Goal: Obtain resource: Download file/media

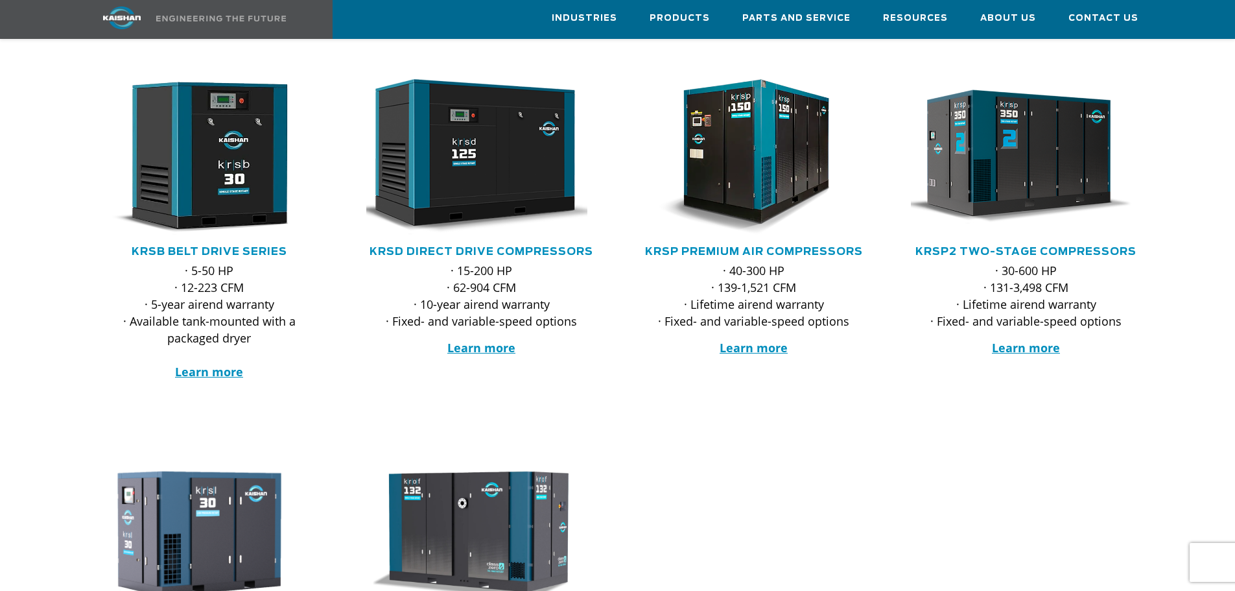
scroll to position [195, 0]
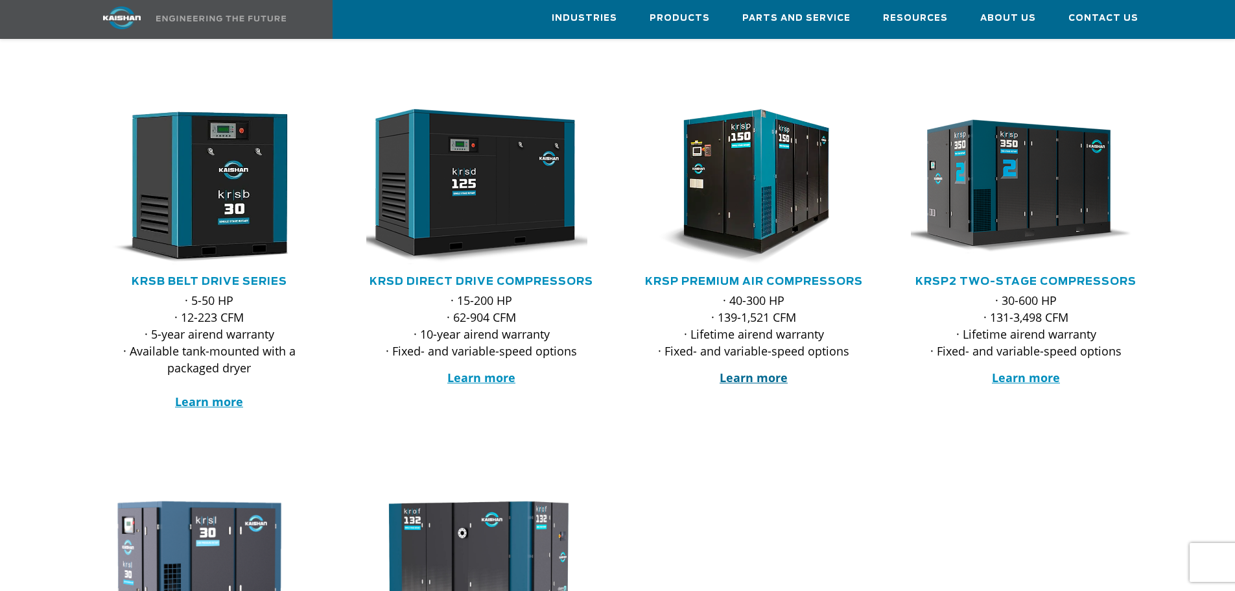
click at [757, 370] on strong "Learn more" at bounding box center [754, 378] width 68 height 16
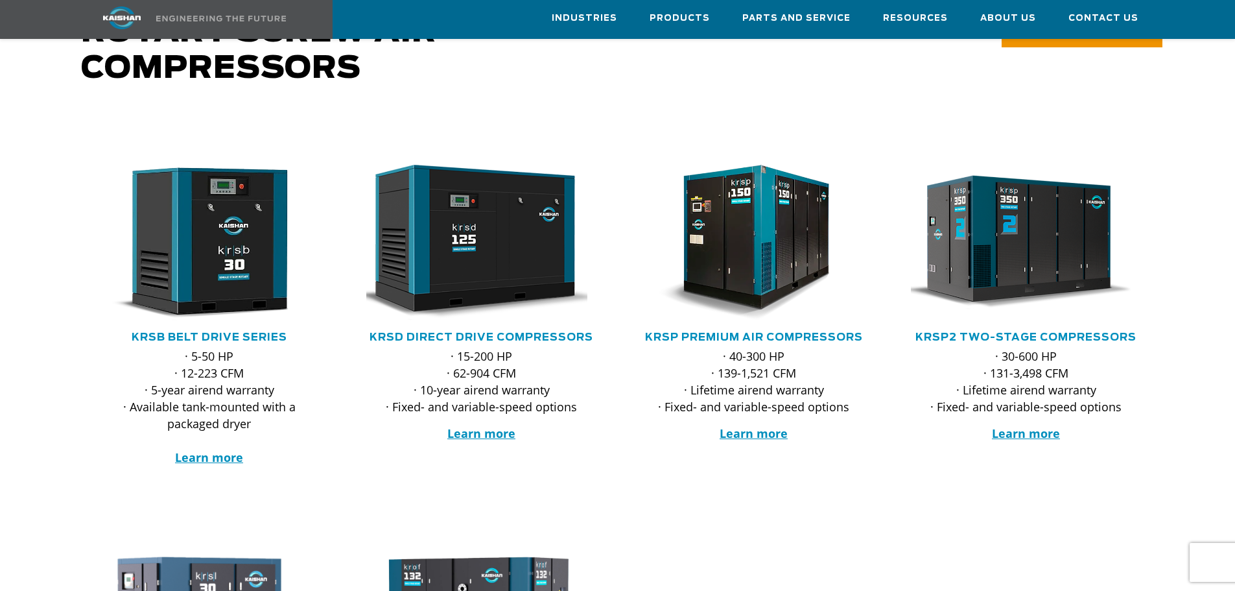
scroll to position [130, 0]
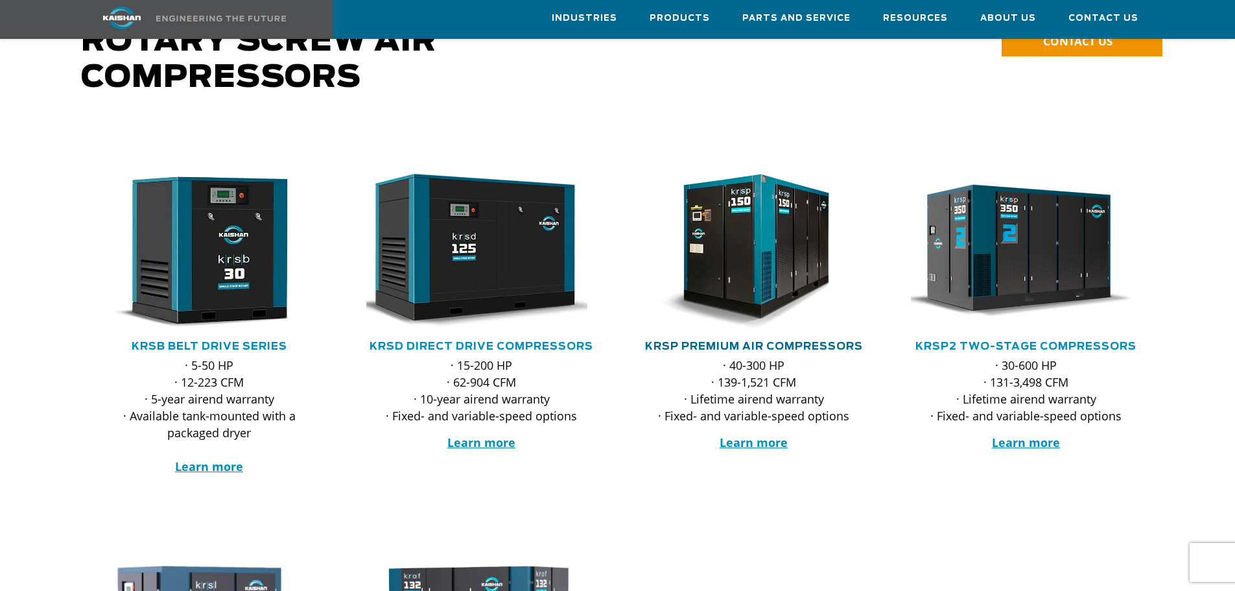
click at [794, 341] on link "KRSP Premium Air Compressors" at bounding box center [754, 346] width 218 height 10
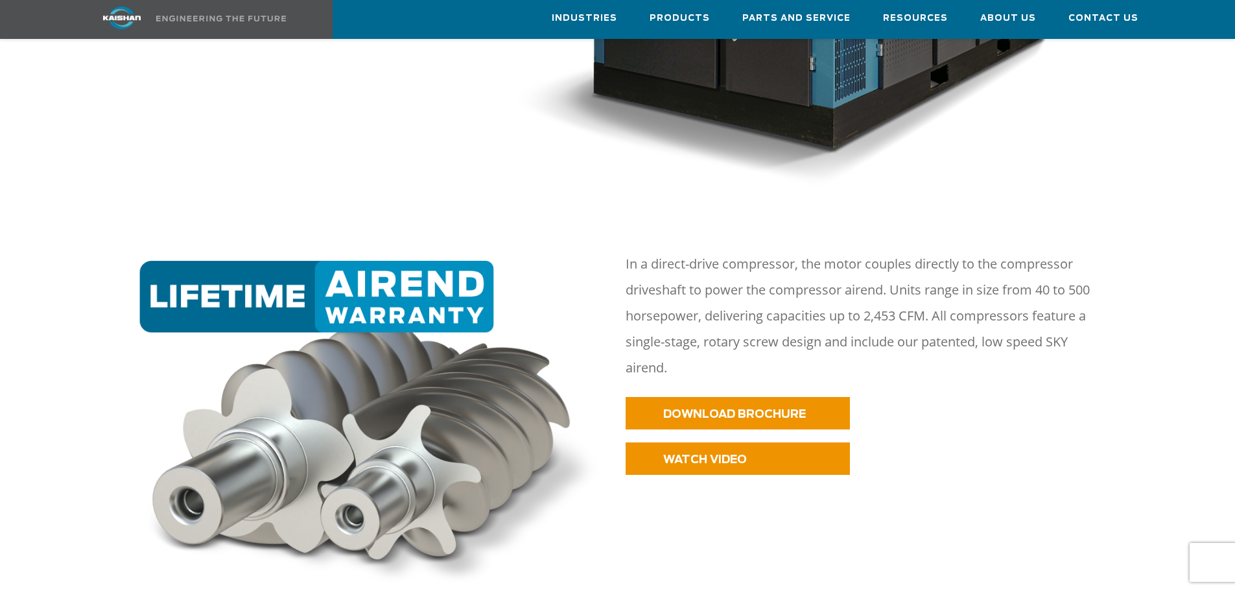
scroll to position [649, 0]
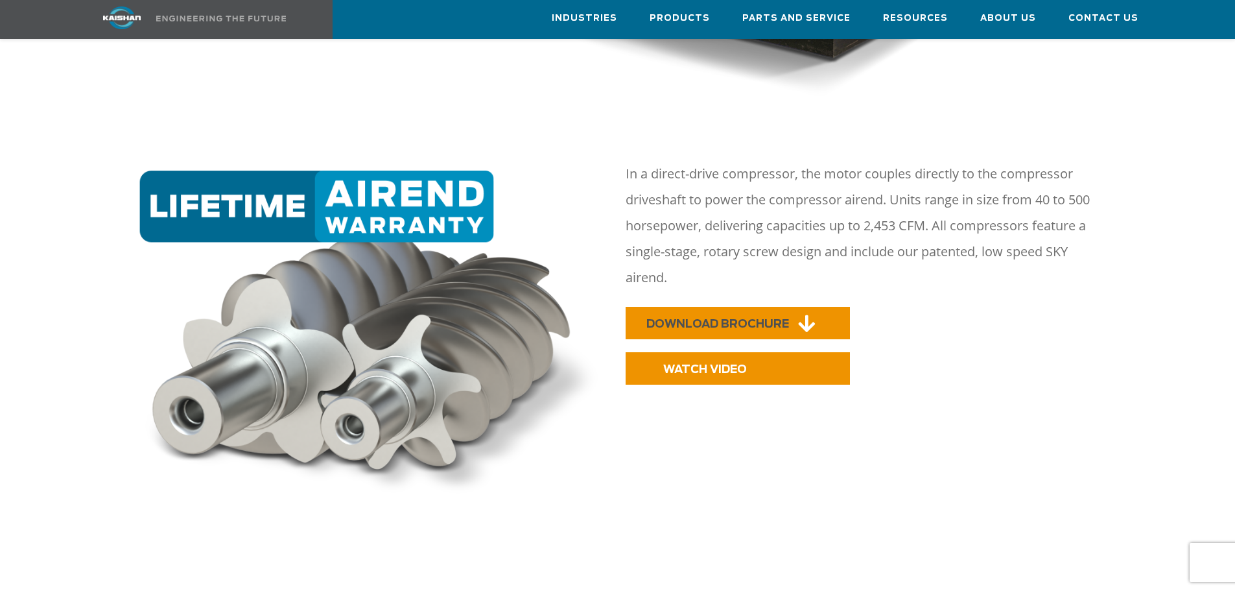
click at [787, 318] on span "DOWNLOAD BROCHURE" at bounding box center [718, 323] width 143 height 11
